Goal: Navigation & Orientation: Go to known website

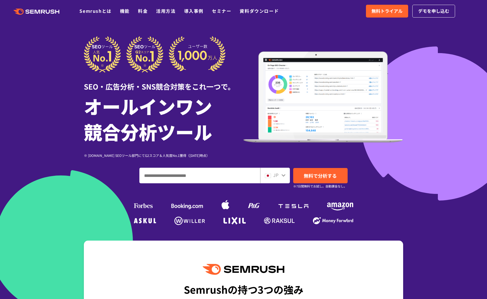
click at [329, 48] on div "SEO・広告分析・SNS競合対策をこれ一つで。 オールインワン 競合分析ツール ※ G2.com SEOツール部門にてG2スコア＆人気度No.1獲得（2023…" at bounding box center [244, 97] width 320 height 122
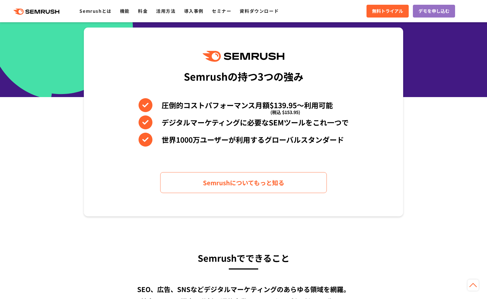
click at [220, 50] on div "Semrushの持つ3つの強み 圧倒的コストパフォーマンス月額$139.95〜利用可能 (税込 $153.95) デジタルマーケティングに必要なSEMツールを…" at bounding box center [244, 122] width 320 height 189
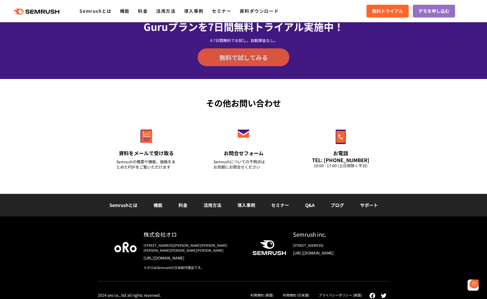
click at [258, 61] on span "無料で試してみる" at bounding box center [244, 57] width 49 height 8
